Goal: Task Accomplishment & Management: Manage account settings

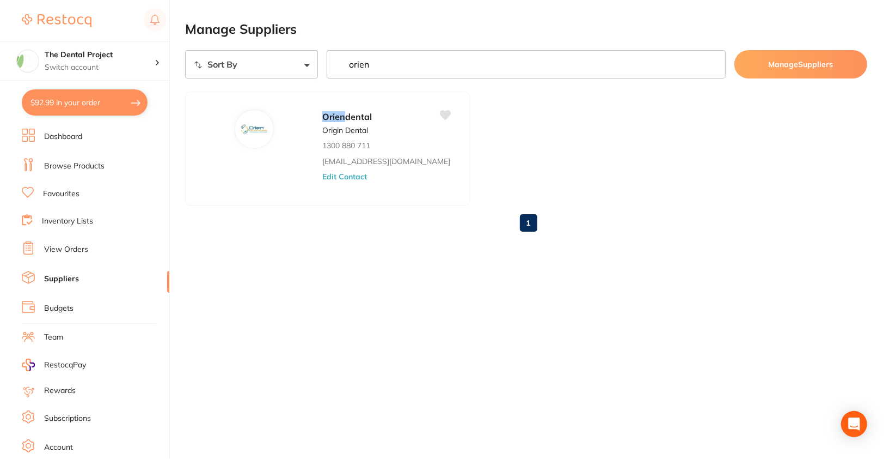
click at [64, 278] on link "Suppliers" at bounding box center [61, 278] width 35 height 11
click at [322, 173] on button "Edit Contact" at bounding box center [344, 176] width 45 height 9
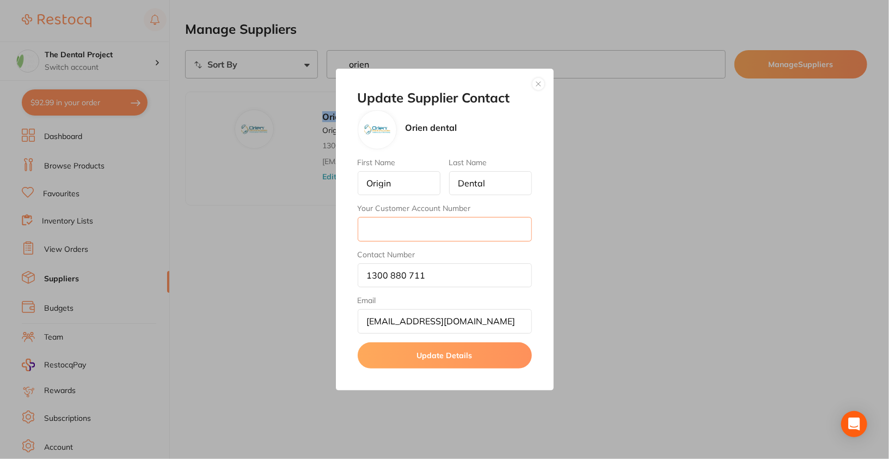
click at [436, 236] on input "Your Customer Account Number" at bounding box center [445, 229] width 174 height 24
paste input "QLD0383"
type input "QLD0383"
click at [468, 359] on button "Update Details" at bounding box center [445, 355] width 174 height 26
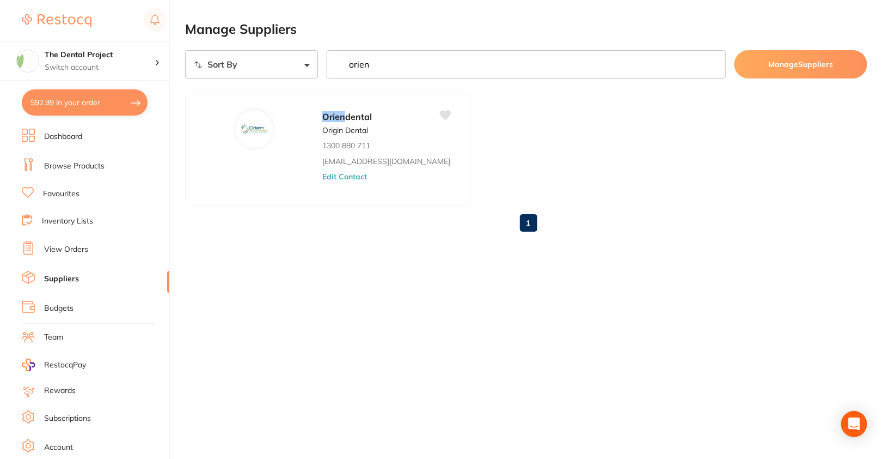
click at [390, 270] on main "Manage Suppliers Sort By A-Z Z-A orien Manage Suppliers Orien dental Origin Den…" at bounding box center [537, 139] width 704 height 279
click at [322, 174] on button "Edit Contact" at bounding box center [344, 176] width 45 height 9
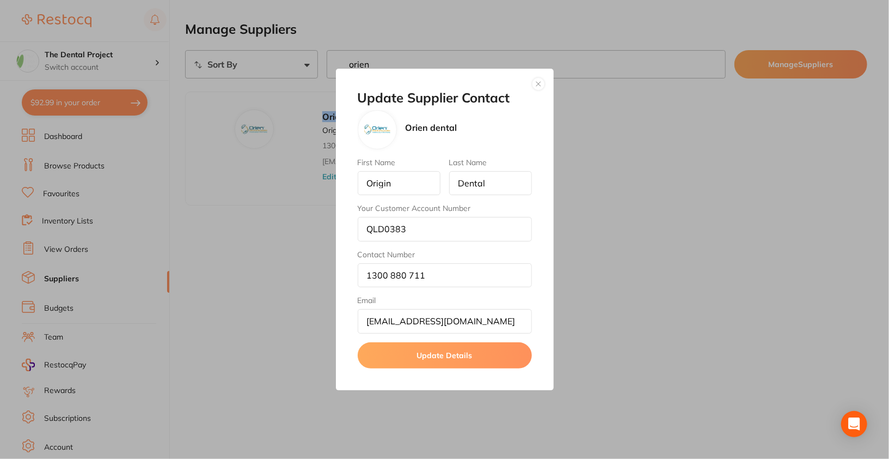
click at [539, 85] on button "button" at bounding box center [538, 83] width 13 height 13
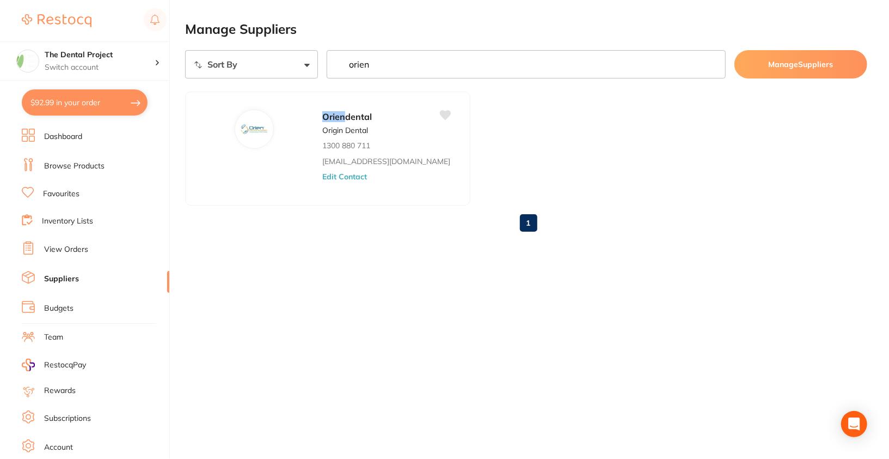
click at [663, 111] on ul "Orien dental Origin Dental 1300 880 711 [EMAIL_ADDRESS][DOMAIN_NAME] Edit Conta…" at bounding box center [526, 148] width 682 height 114
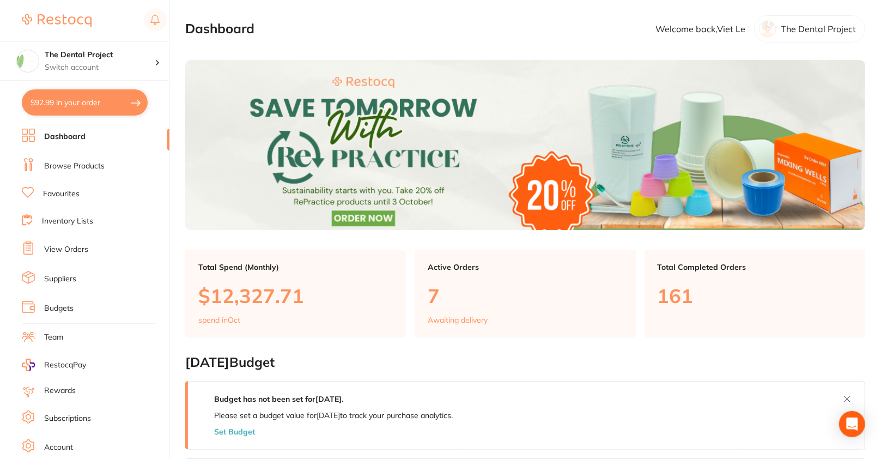
click at [80, 112] on button "$92.99 in your order" at bounding box center [85, 102] width 126 height 26
checkbox input "true"
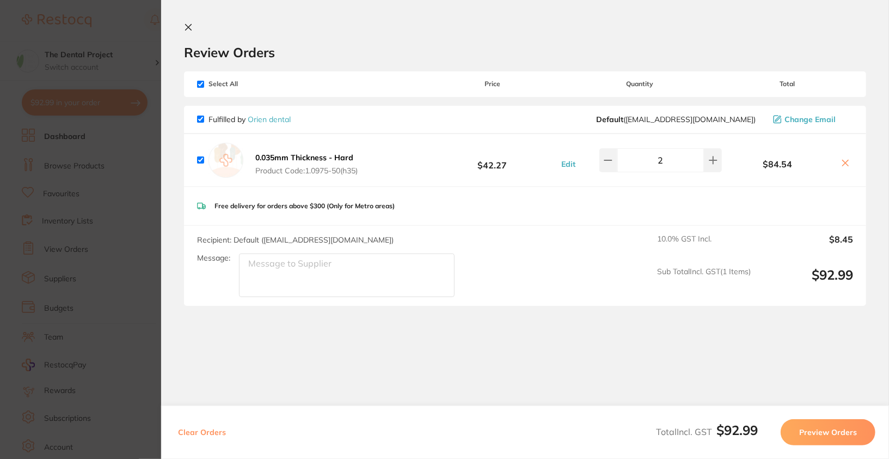
click at [188, 26] on icon at bounding box center [189, 28] width 6 height 6
